Goal: Task Accomplishment & Management: Use online tool/utility

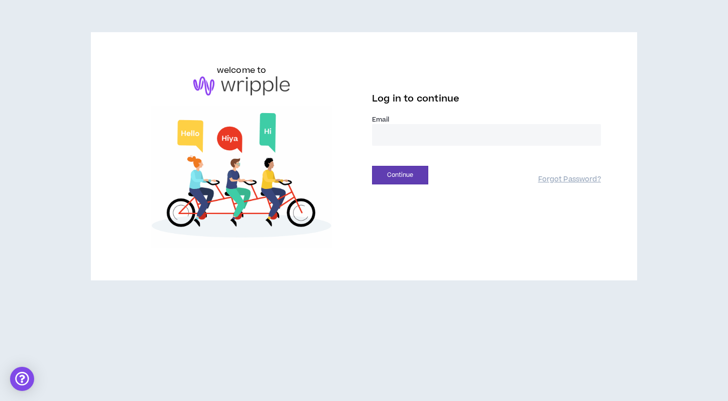
click at [391, 130] on input "email" at bounding box center [486, 135] width 229 height 22
type input "**********"
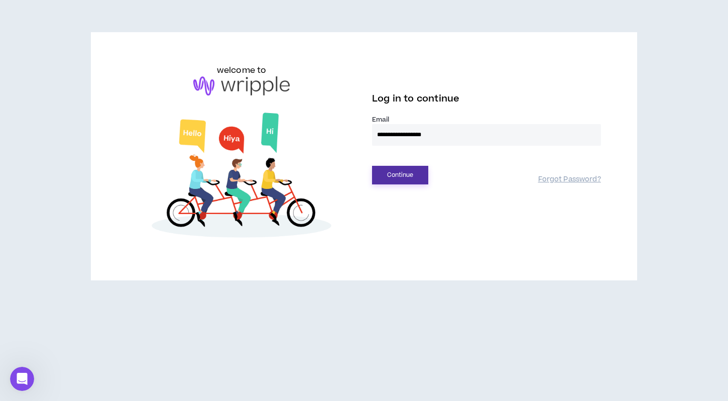
click at [403, 179] on button "Continue" at bounding box center [400, 175] width 56 height 19
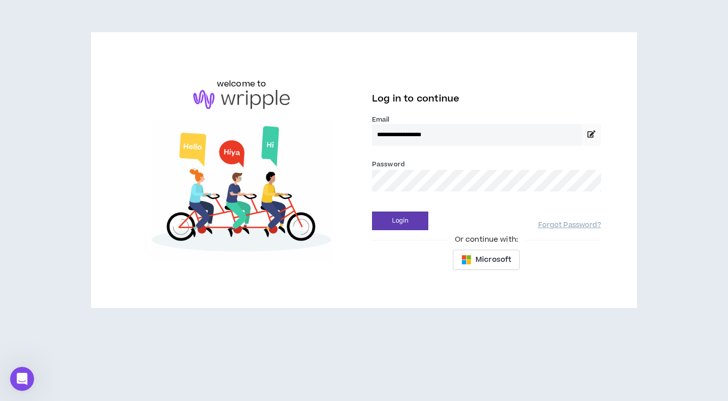
click at [407, 230] on div "**********" at bounding box center [486, 169] width 245 height 211
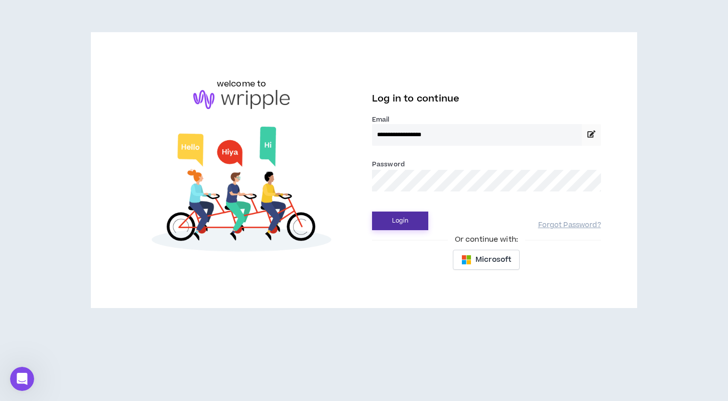
click at [403, 219] on button "Login" at bounding box center [400, 220] width 56 height 19
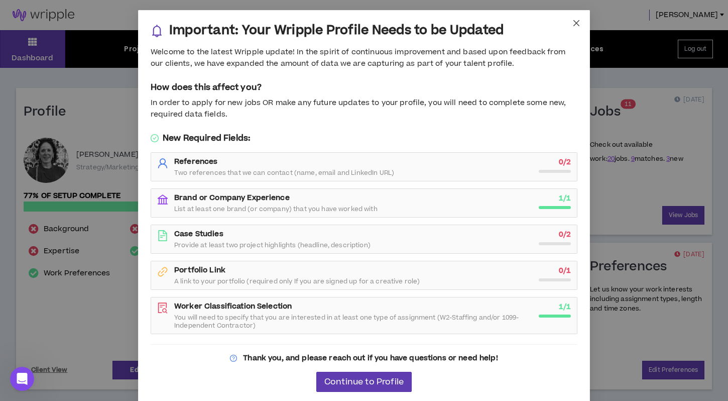
click at [577, 20] on icon "close" at bounding box center [577, 23] width 8 height 8
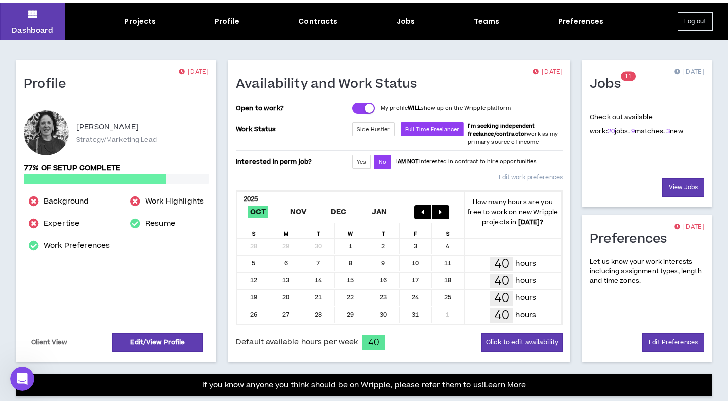
scroll to position [28, 0]
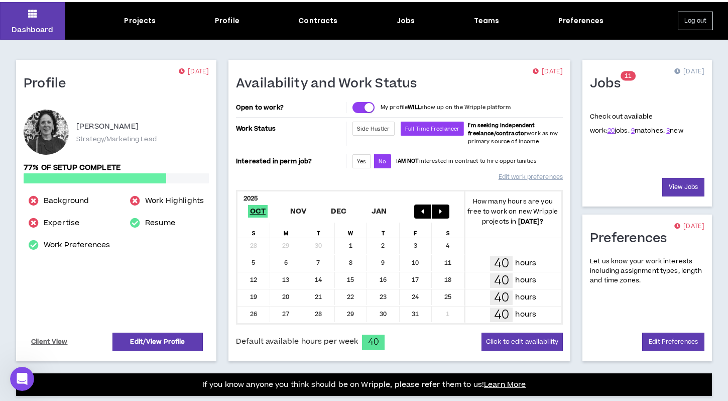
click at [631, 132] on span "9 matches." at bounding box center [648, 130] width 34 height 9
click at [677, 182] on link "View Jobs" at bounding box center [683, 187] width 42 height 19
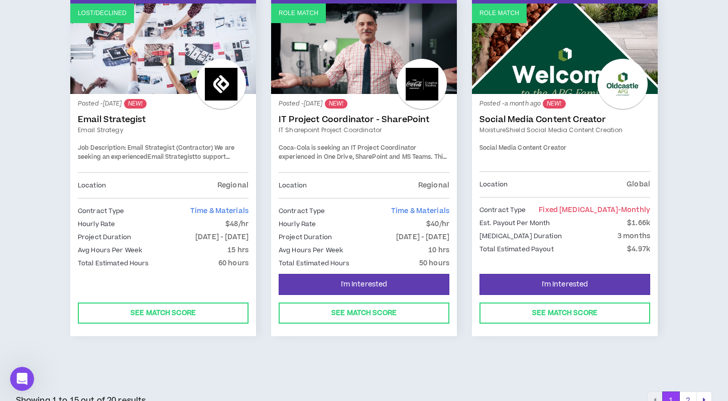
scroll to position [1705, 0]
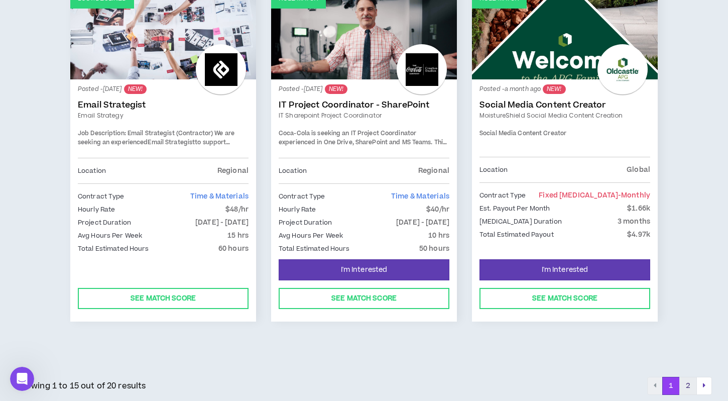
click at [693, 381] on button "2" at bounding box center [689, 386] width 18 height 18
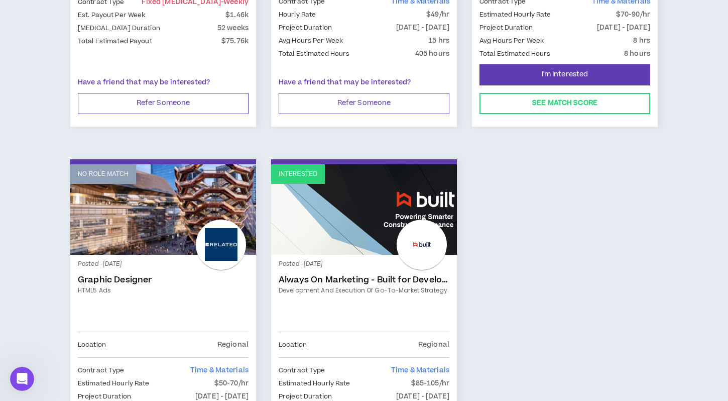
scroll to position [579, 0]
